Goal: Information Seeking & Learning: Learn about a topic

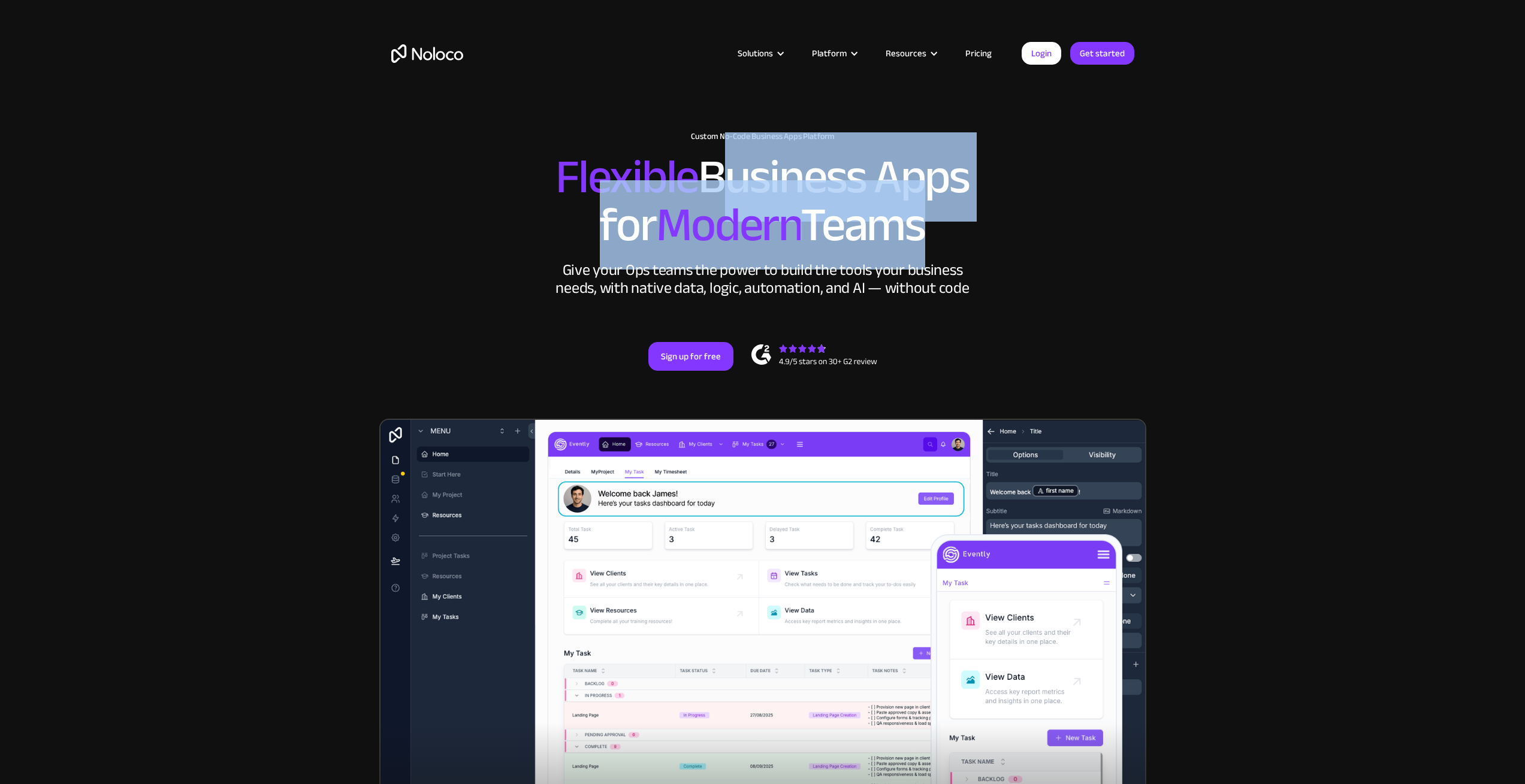
drag, startPoint x: 708, startPoint y: 167, endPoint x: 911, endPoint y: 235, distance: 214.1
click at [911, 235] on h2 "Flexible Business Apps for Modern Teams" at bounding box center [762, 201] width 743 height 96
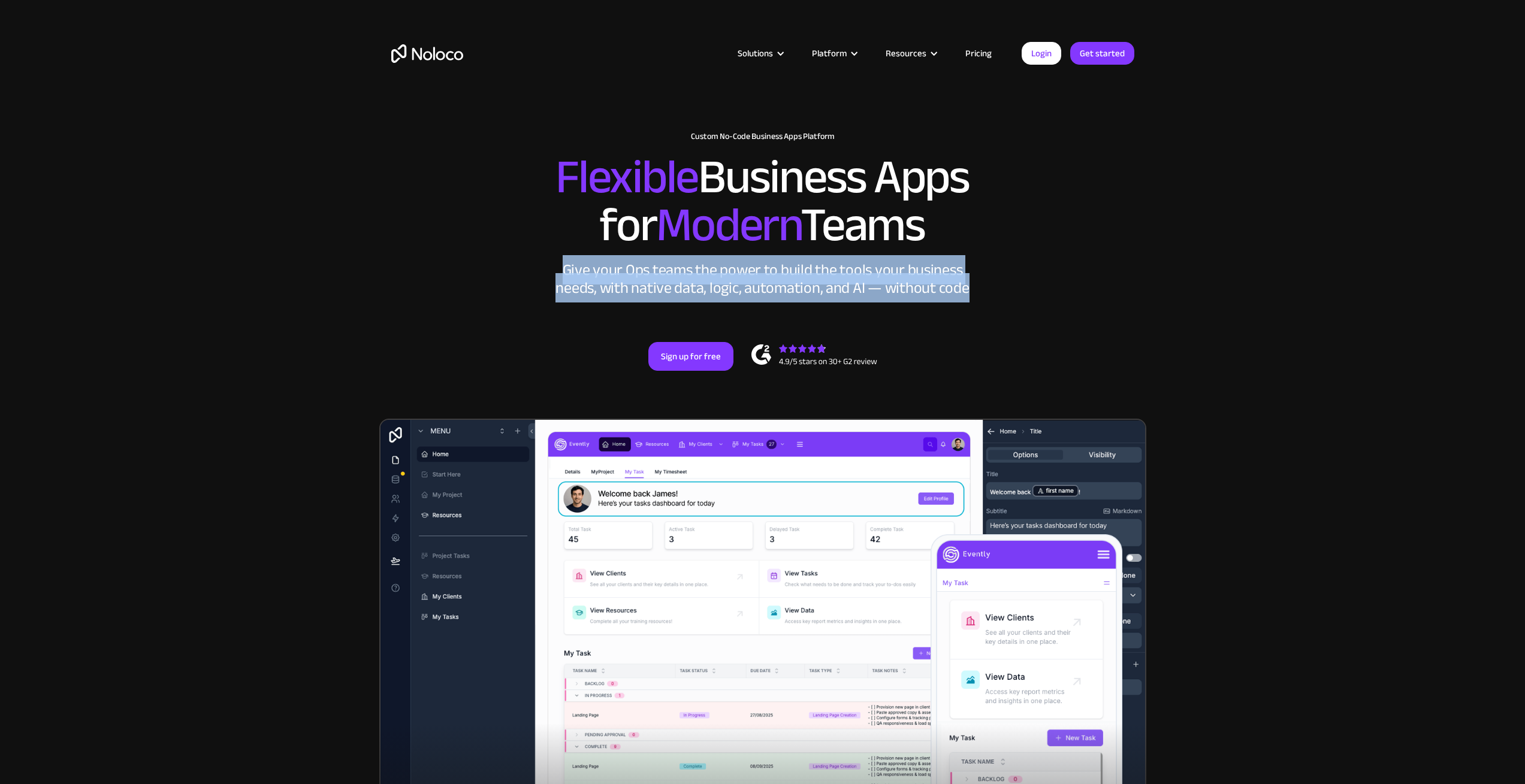
drag, startPoint x: 557, startPoint y: 264, endPoint x: 1010, endPoint y: 306, distance: 454.9
click at [1010, 306] on div "New: Connect Noloco to Stripe Custom No-Code Business Apps Platform Flexible Bu…" at bounding box center [763, 264] width 767 height 287
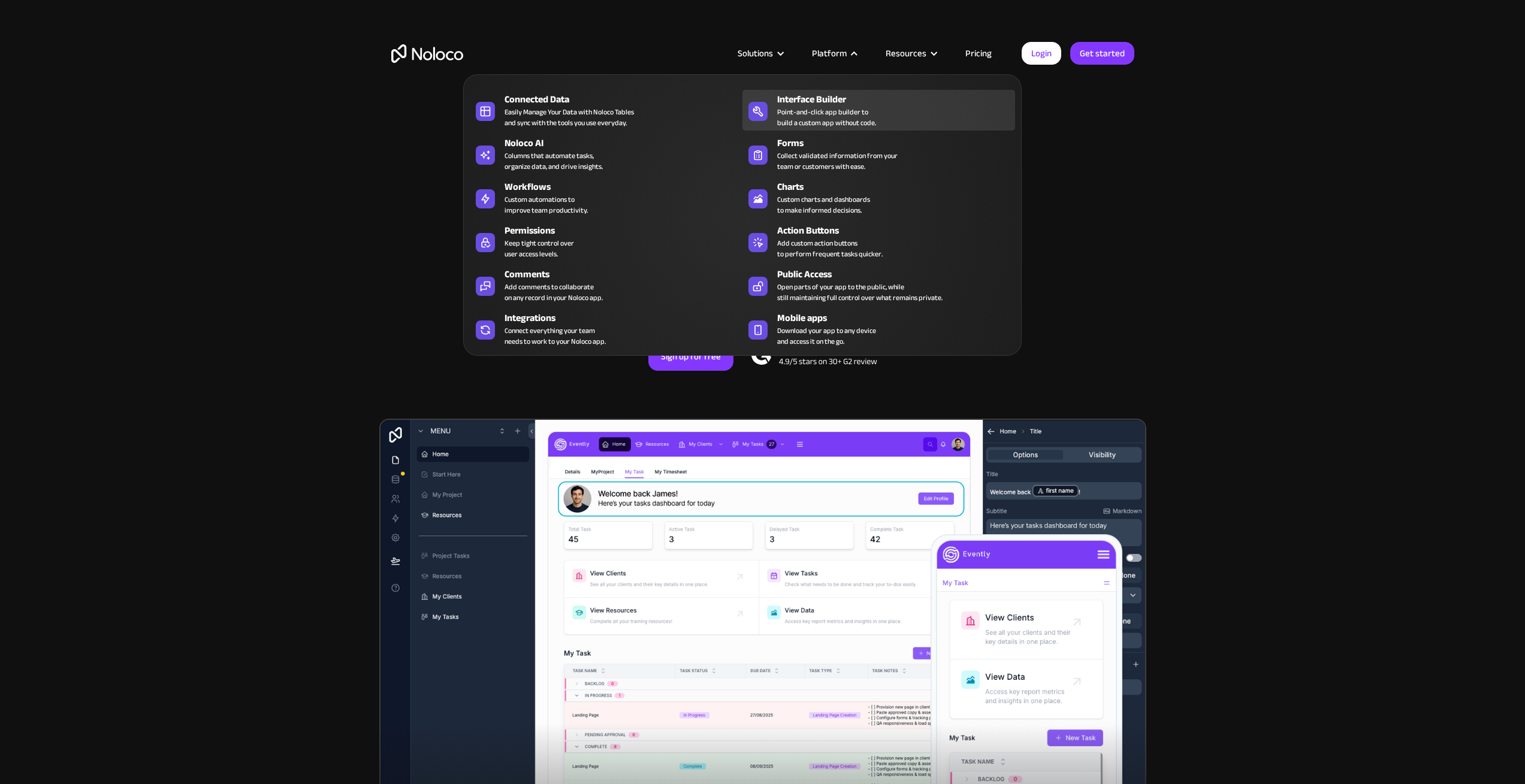
click at [784, 118] on div "Point-and-click app builder to build a custom app without code." at bounding box center [826, 117] width 99 height 22
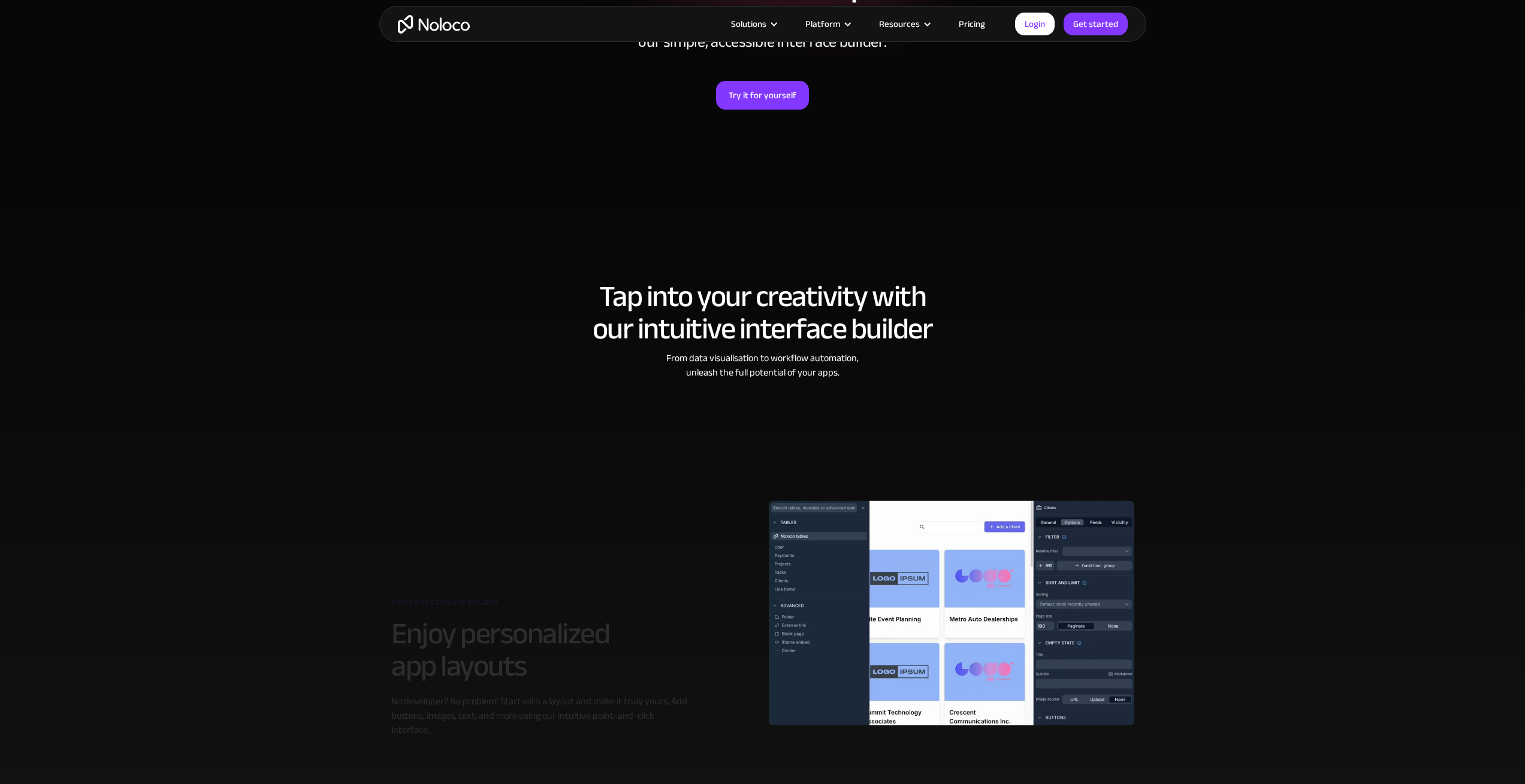
scroll to position [503, 0]
